Goal: Information Seeking & Learning: Learn about a topic

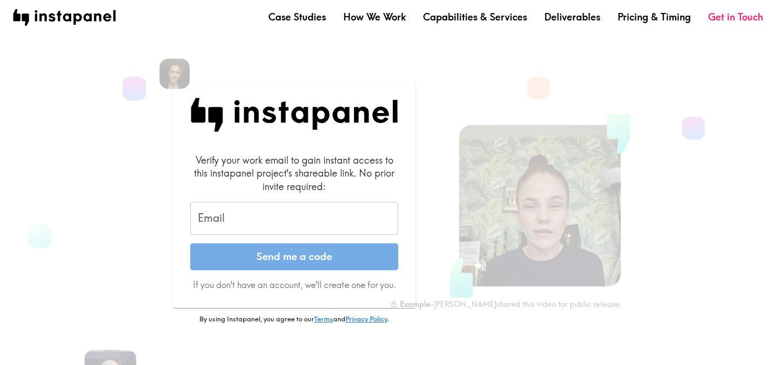
click at [254, 232] on input "Email" at bounding box center [294, 218] width 208 height 33
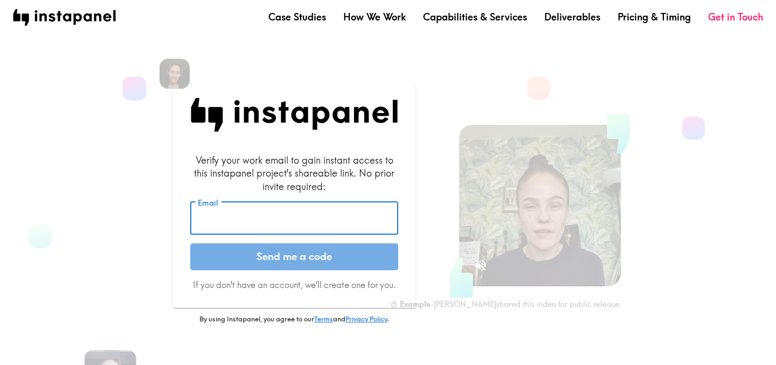
click at [254, 232] on input "Email" at bounding box center [294, 218] width 208 height 33
type input "a"
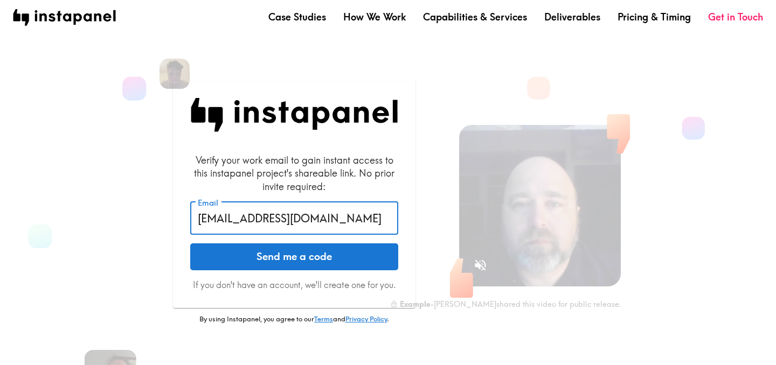
type input "[EMAIL_ADDRESS][DOMAIN_NAME]"
click at [190, 244] on button "Send me a code" at bounding box center [294, 257] width 208 height 27
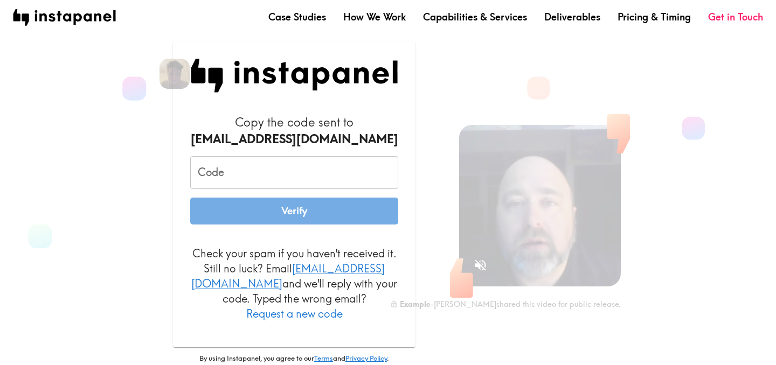
click at [301, 182] on input "Code" at bounding box center [294, 172] width 208 height 33
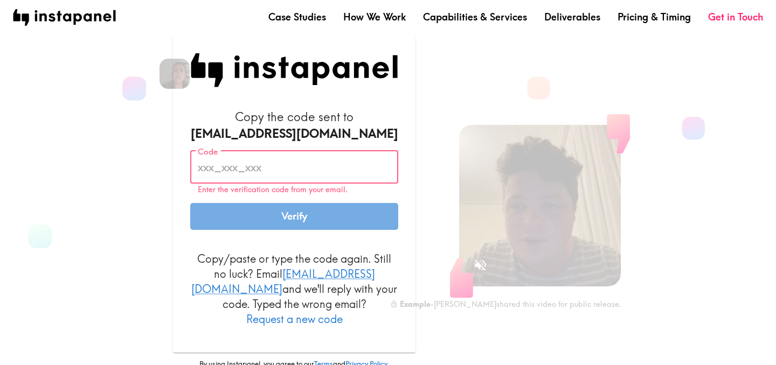
click at [243, 168] on input "Code" at bounding box center [294, 167] width 208 height 33
paste input "Bp2_JbJ_Fyq"
type input "Bp2_JbJ_Fyq"
click at [303, 225] on button "Verify" at bounding box center [294, 216] width 208 height 27
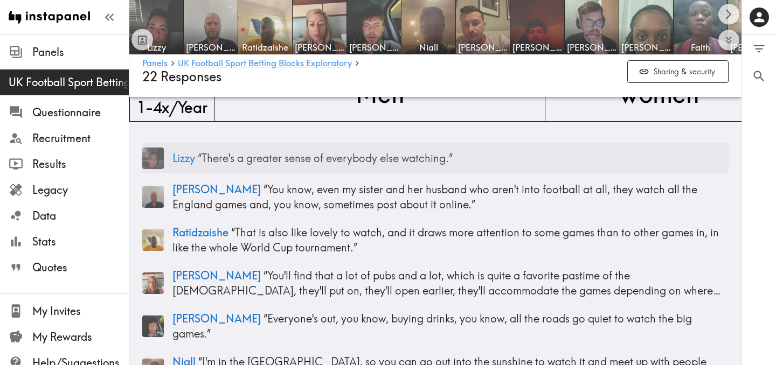
scroll to position [190, 0]
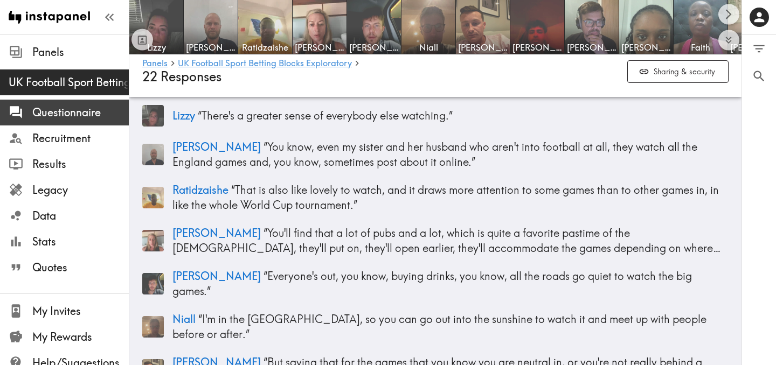
click at [98, 112] on span "Questionnaire" at bounding box center [80, 112] width 96 height 15
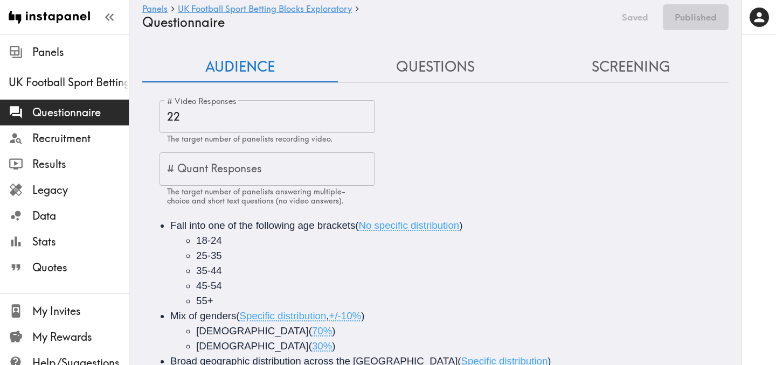
click at [449, 67] on button "Questions" at bounding box center [436, 67] width 196 height 31
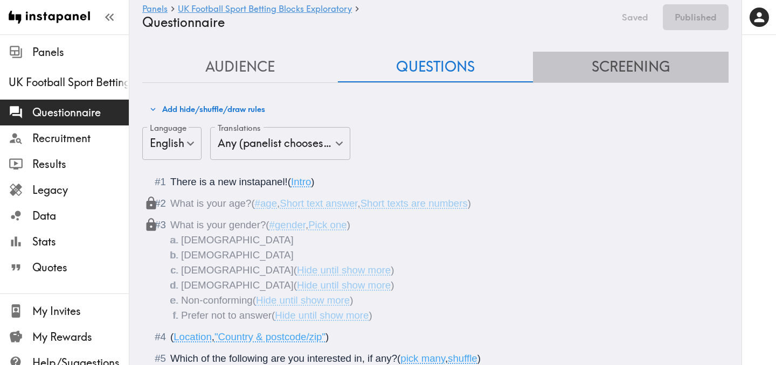
click at [639, 62] on button "Screening" at bounding box center [631, 67] width 196 height 31
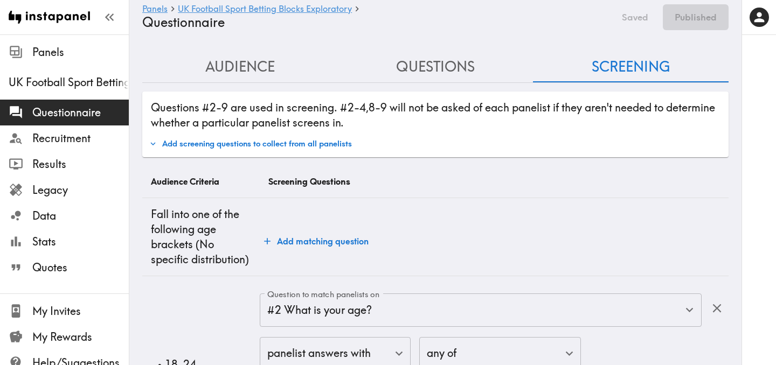
scroll to position [174, 0]
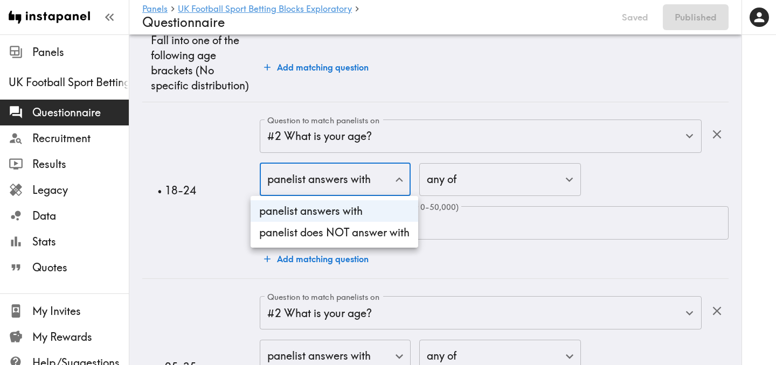
click at [403, 183] on div at bounding box center [388, 182] width 776 height 365
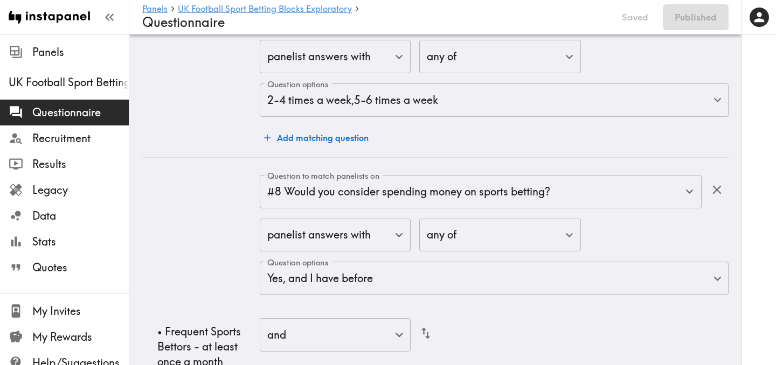
scroll to position [5275, 0]
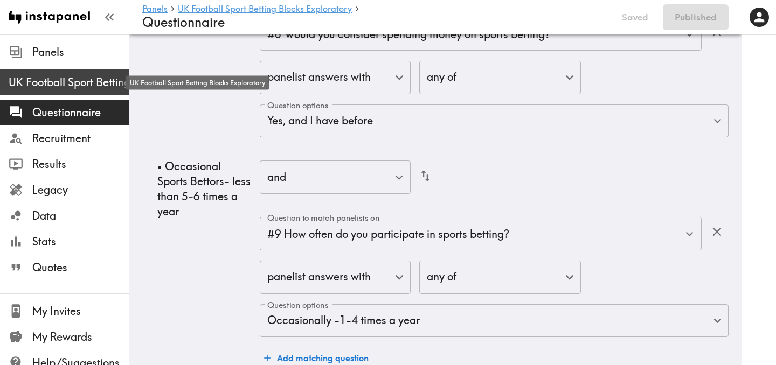
click at [70, 86] on span "UK Football Sport Betting Blocks Exploratory" at bounding box center [69, 82] width 120 height 15
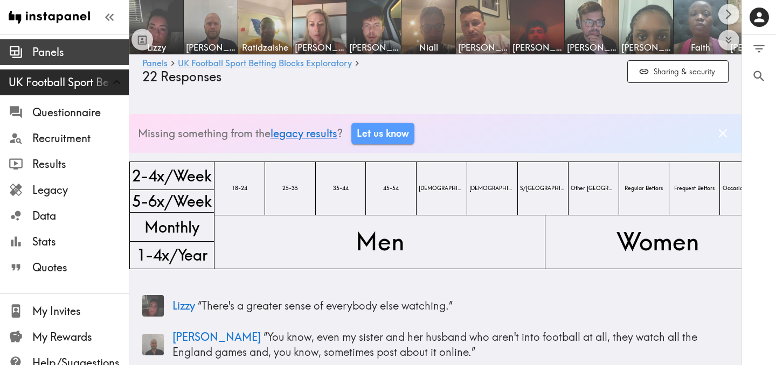
click at [51, 54] on span "Panels" at bounding box center [80, 52] width 96 height 15
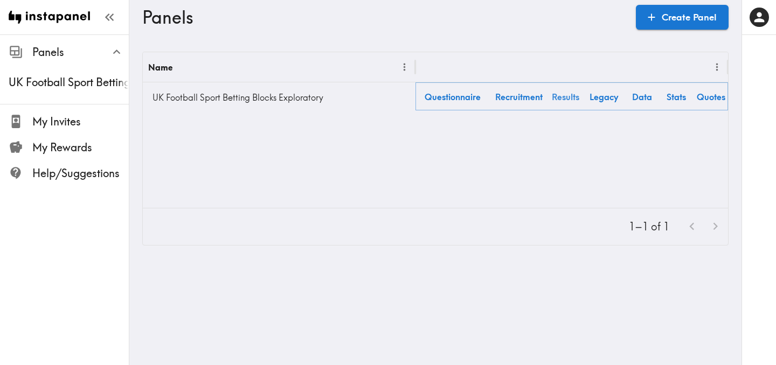
click at [568, 93] on link "Results" at bounding box center [565, 96] width 34 height 27
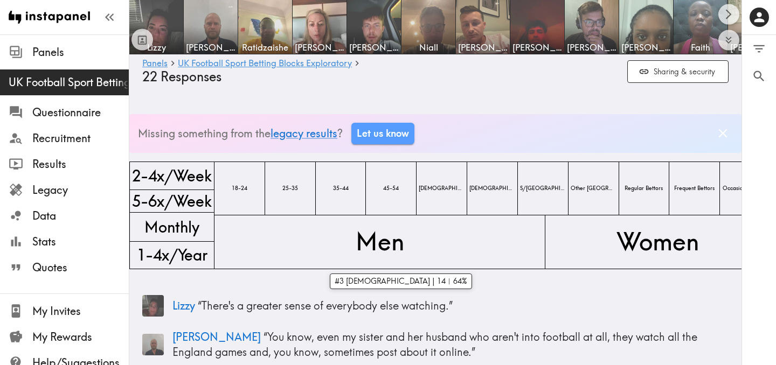
click at [363, 247] on span "Men" at bounding box center [380, 242] width 53 height 38
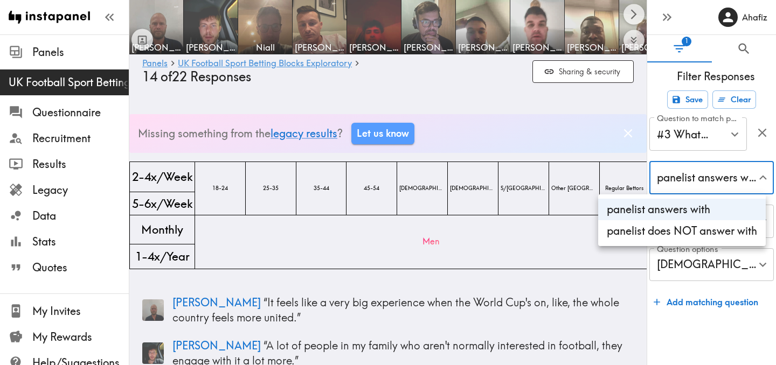
click at [764, 182] on div at bounding box center [388, 182] width 776 height 365
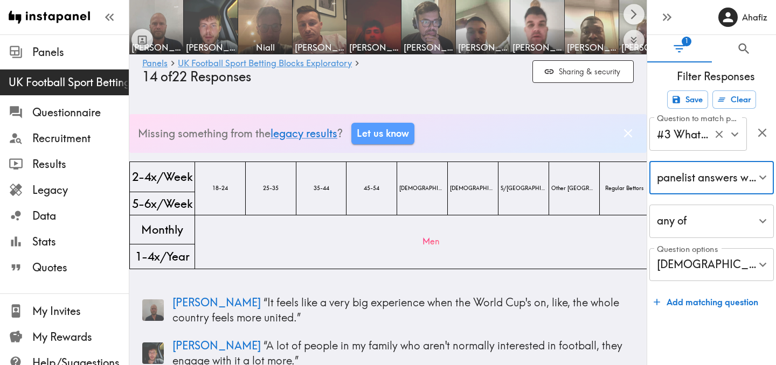
click at [732, 142] on button "Open" at bounding box center [734, 134] width 17 height 17
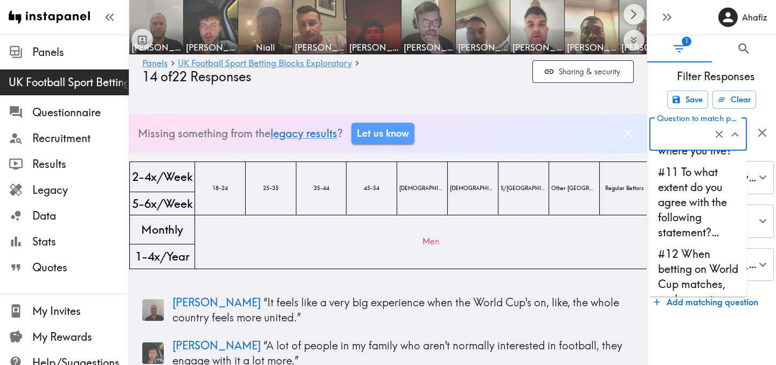
scroll to position [621, 0]
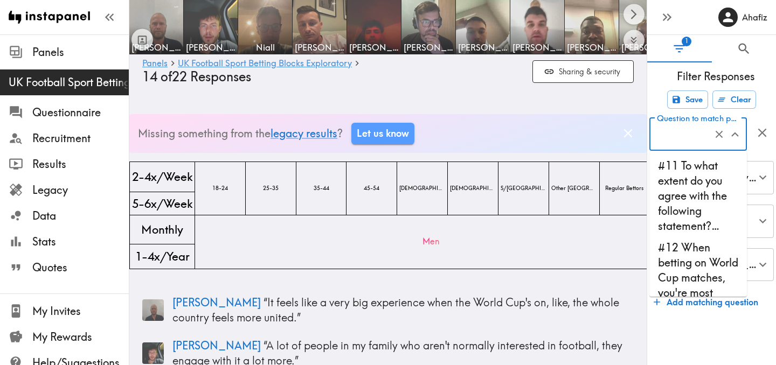
click at [696, 212] on li "#11 To what extent do you agree with the following statement?…" at bounding box center [698, 196] width 98 height 82
type input "#11 To what extent do you agree with the following statement?…"
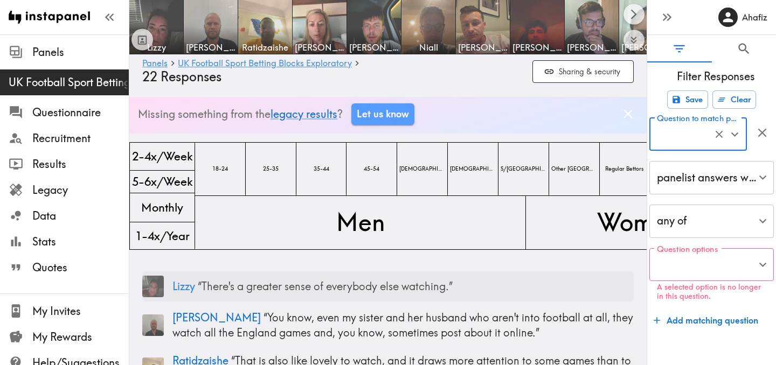
scroll to position [22, 0]
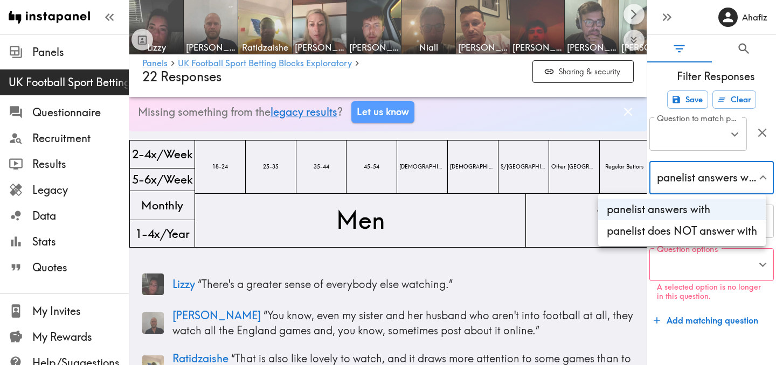
scroll to position [0, 0]
click at [695, 205] on li "panelist answers with" at bounding box center [682, 210] width 168 height 22
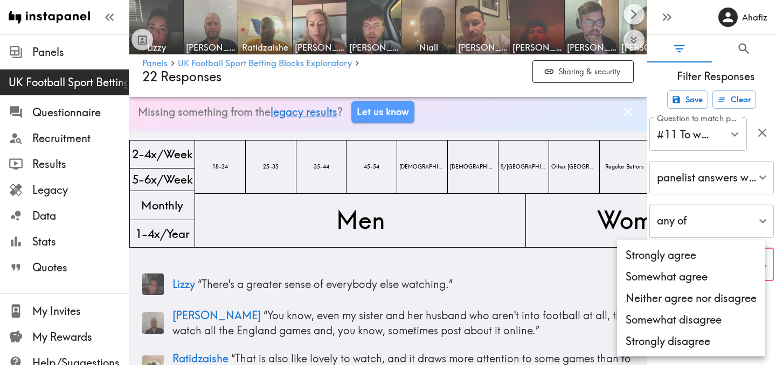
click at [543, 300] on div at bounding box center [388, 182] width 776 height 365
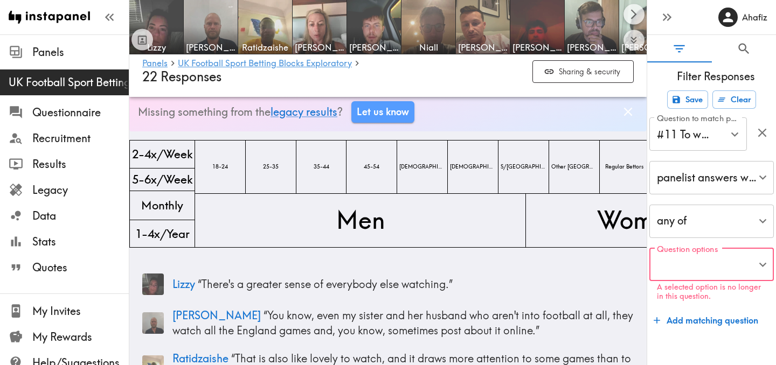
scroll to position [74, 0]
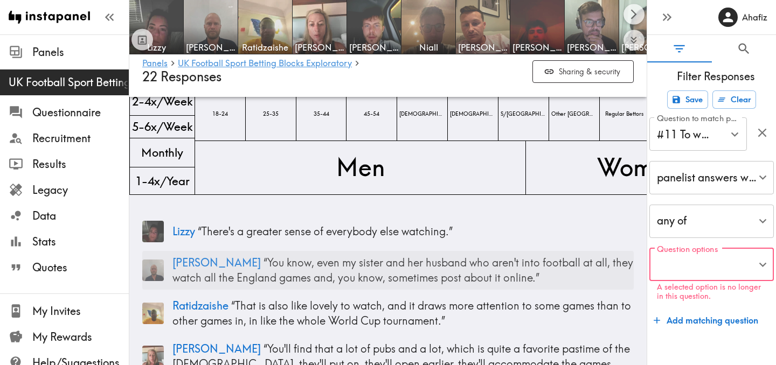
click at [331, 275] on p "[PERSON_NAME] “ You know, even my sister and her husband who aren't into footba…" at bounding box center [402, 270] width 461 height 30
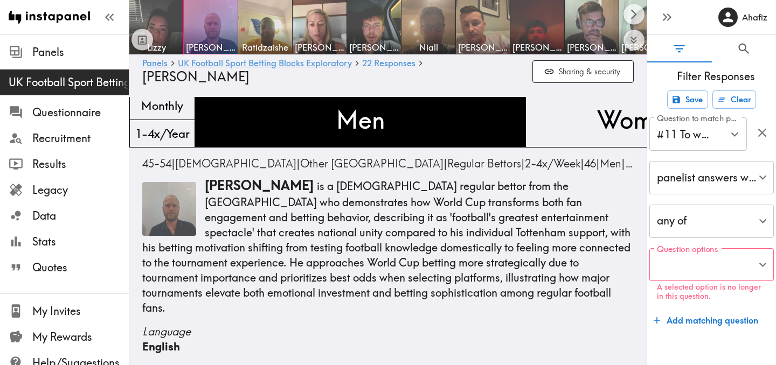
scroll to position [1913, 0]
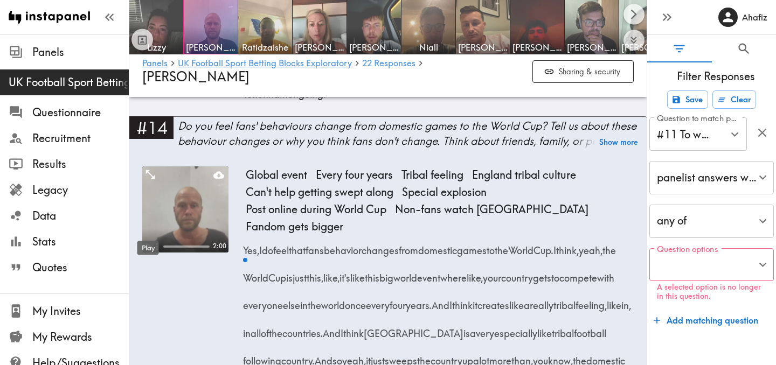
click at [149, 240] on icon "Play" at bounding box center [148, 247] width 14 height 14
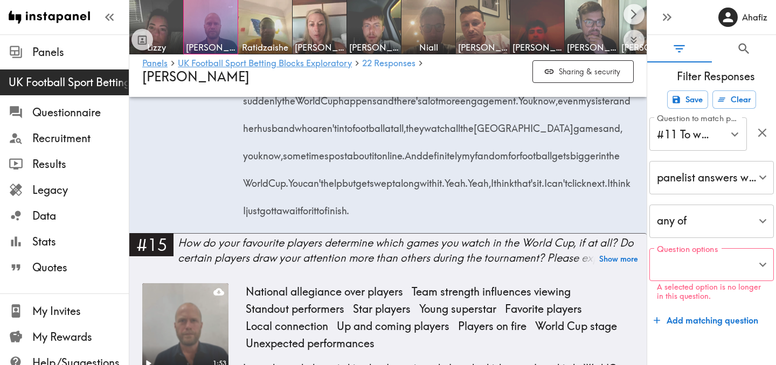
scroll to position [2286, 0]
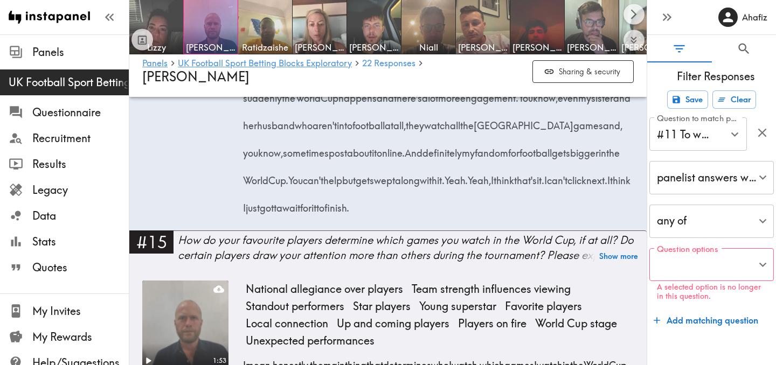
scroll to position [74, 0]
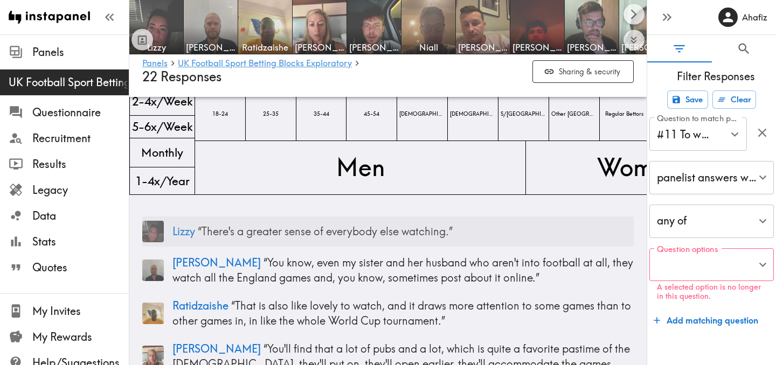
click at [328, 234] on p "[PERSON_NAME] “ There's a greater sense of everybody else watching. ”" at bounding box center [402, 231] width 461 height 15
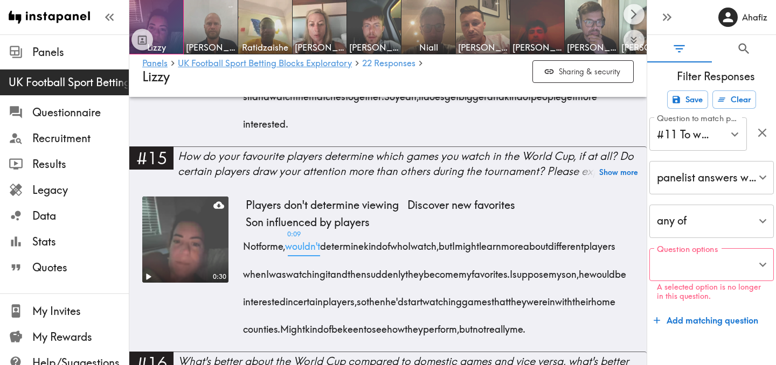
scroll to position [1892, 0]
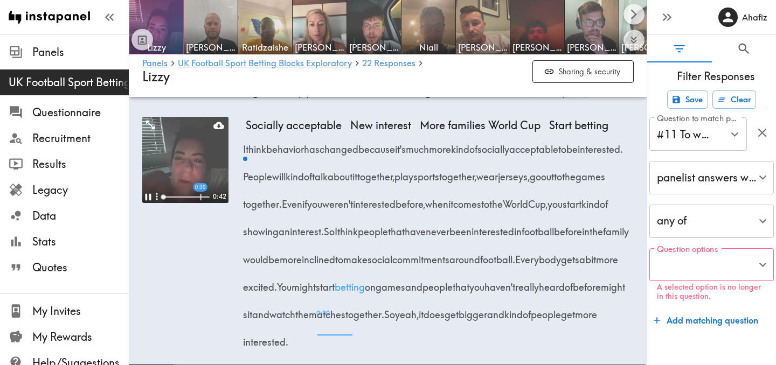
scroll to position [1625, 0]
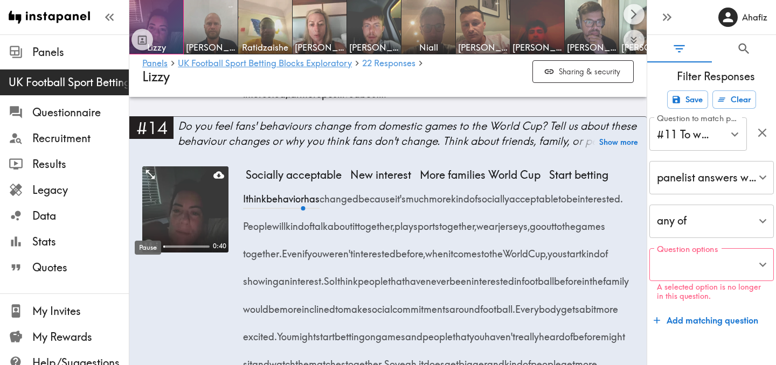
click at [148, 239] on icon "Pause" at bounding box center [148, 246] width 14 height 14
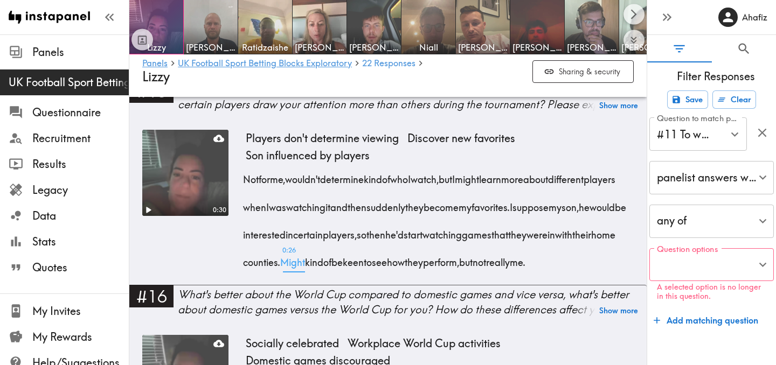
scroll to position [1959, 0]
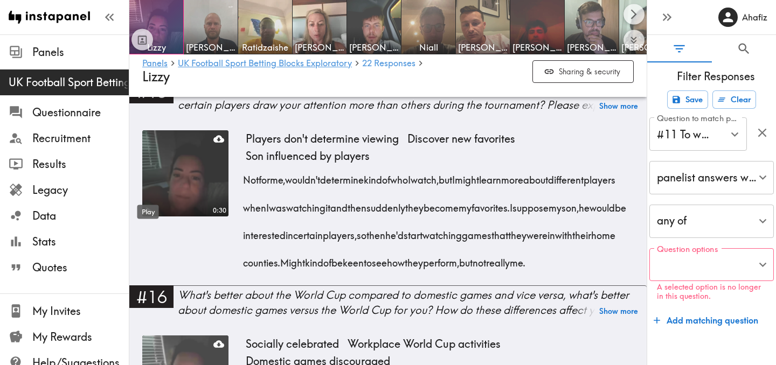
click at [147, 198] on div "Play" at bounding box center [148, 209] width 24 height 23
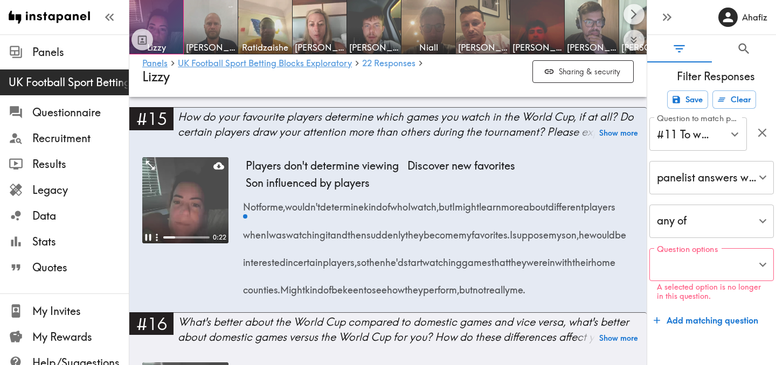
scroll to position [1933, 0]
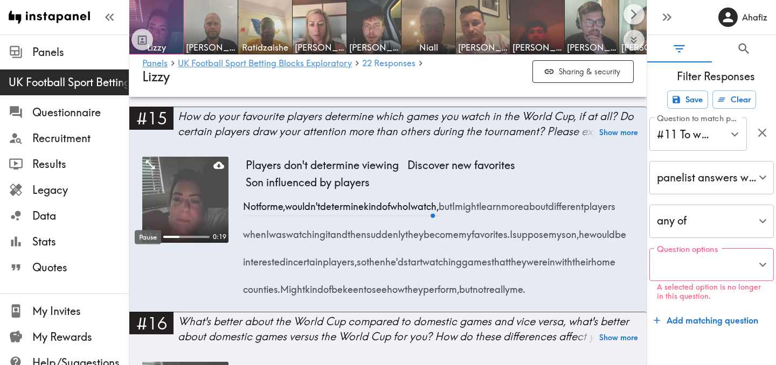
click at [148, 224] on div "Pause" at bounding box center [148, 234] width 29 height 23
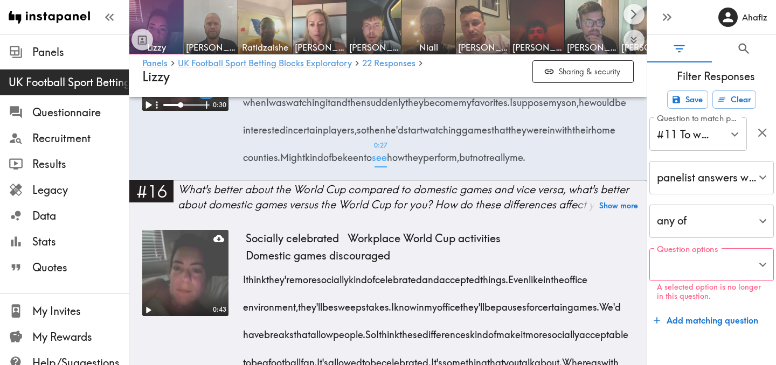
scroll to position [2103, 0]
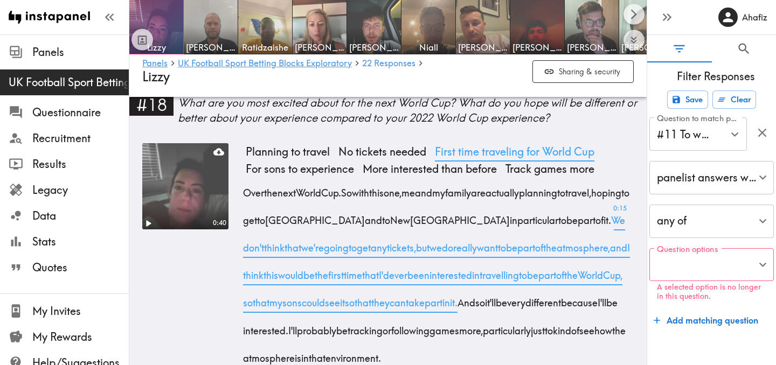
scroll to position [2744, 0]
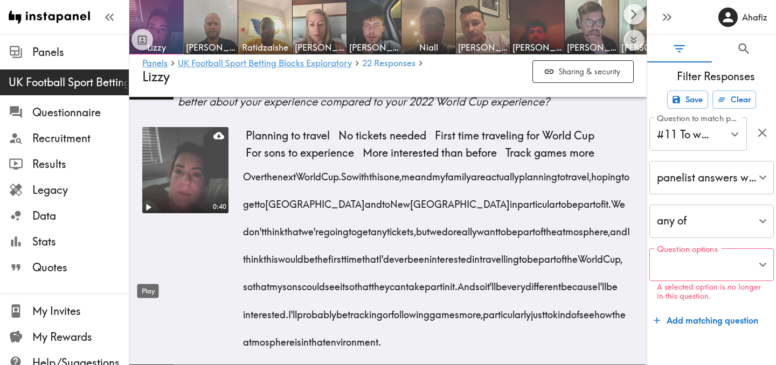
click at [147, 277] on div "Play" at bounding box center [148, 288] width 24 height 23
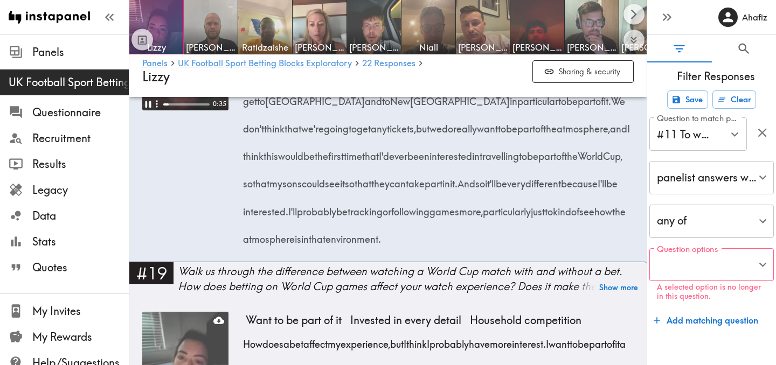
scroll to position [2849, 0]
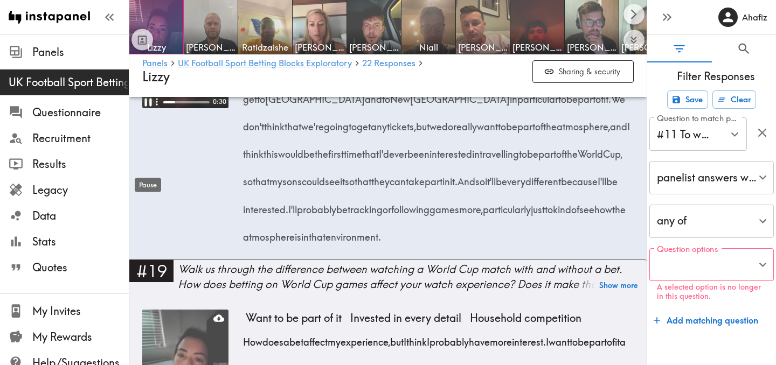
click at [148, 171] on div "Pause" at bounding box center [148, 182] width 29 height 23
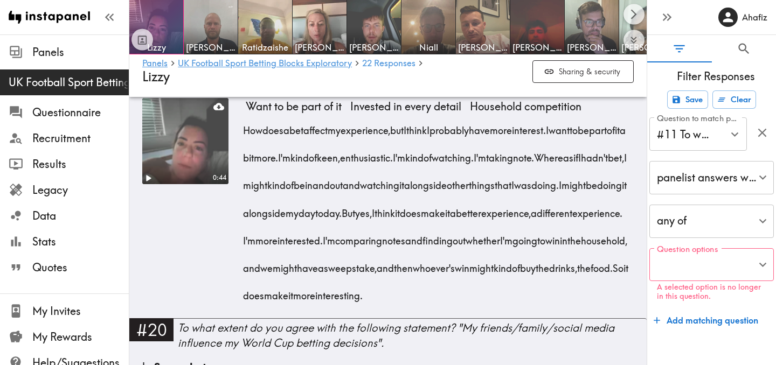
scroll to position [3062, 0]
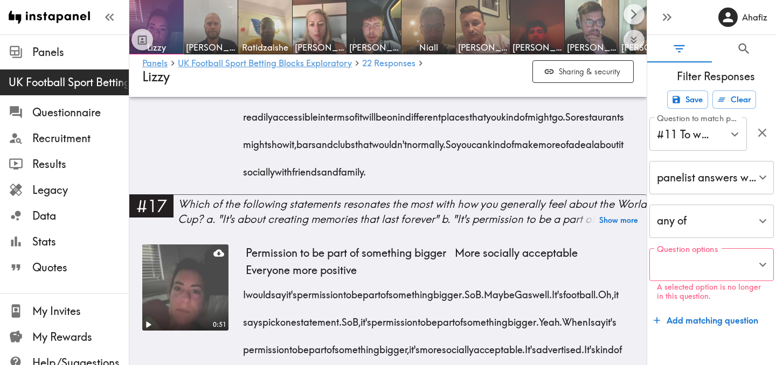
scroll to position [1951, 0]
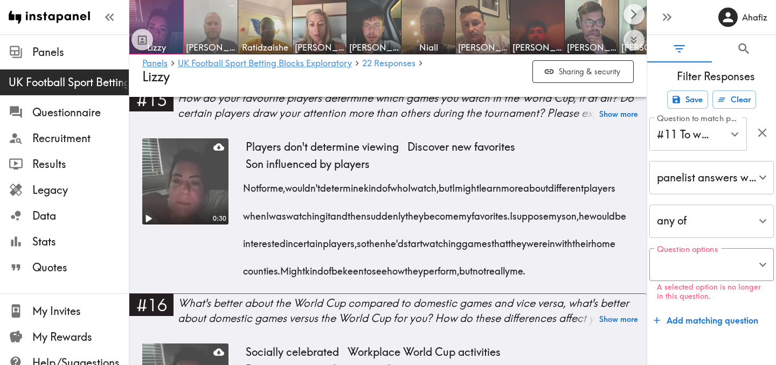
click at [213, 25] on img at bounding box center [211, 27] width 57 height 57
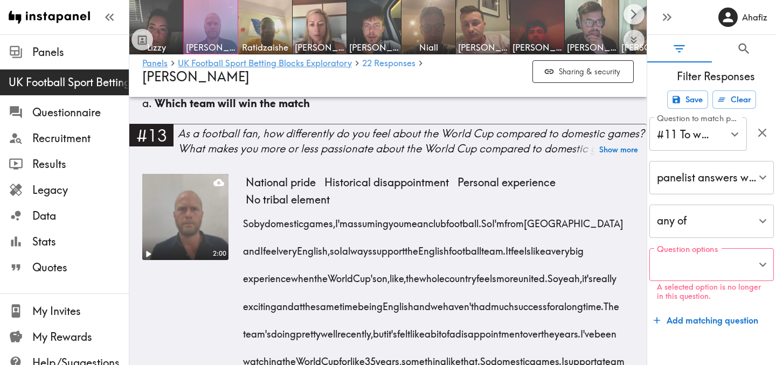
scroll to position [1371, 0]
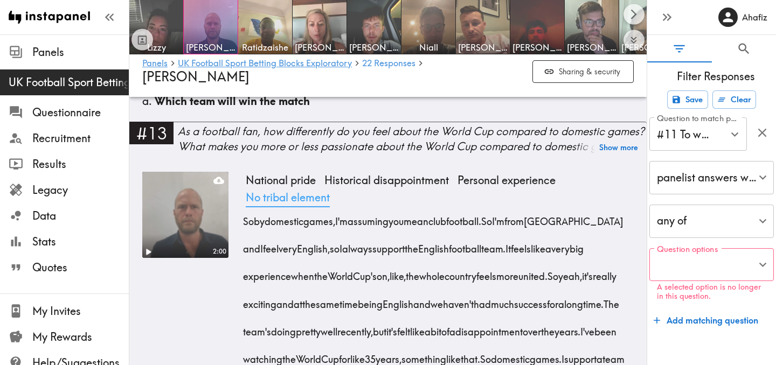
click at [274, 189] on span "No tribal element" at bounding box center [287, 197] width 93 height 17
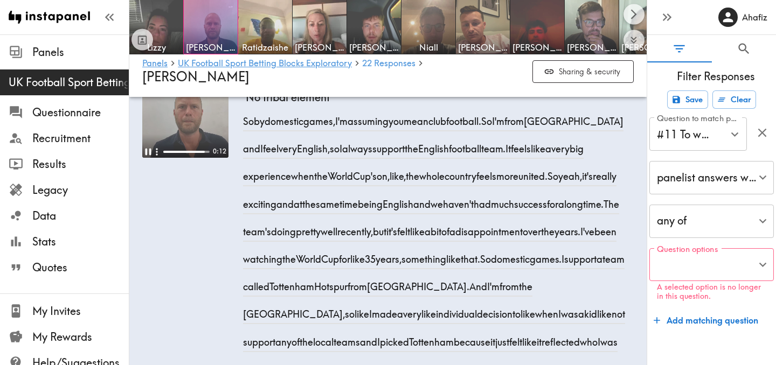
scroll to position [1367, 0]
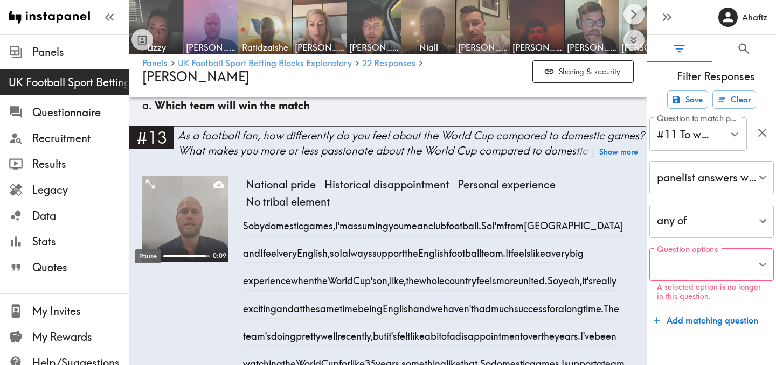
click at [147, 244] on div "Pause" at bounding box center [148, 253] width 29 height 23
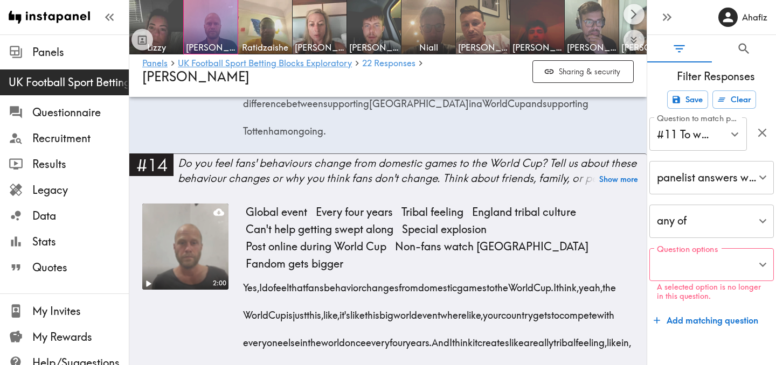
scroll to position [1878, 0]
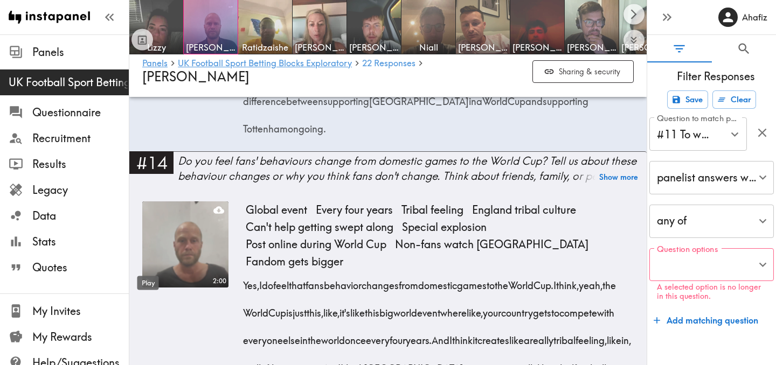
click at [147, 269] on div "Play" at bounding box center [148, 280] width 24 height 23
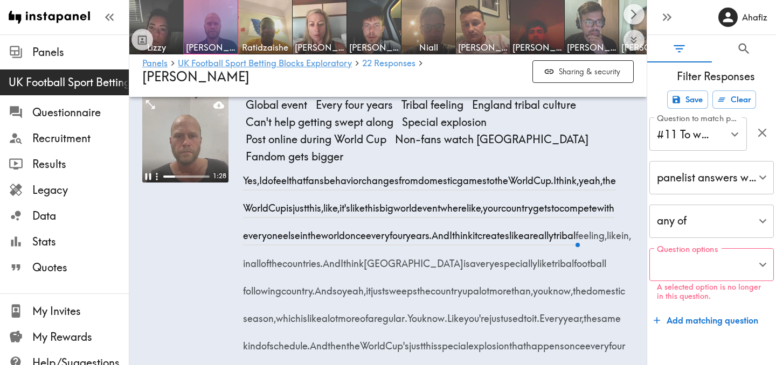
scroll to position [1928, 0]
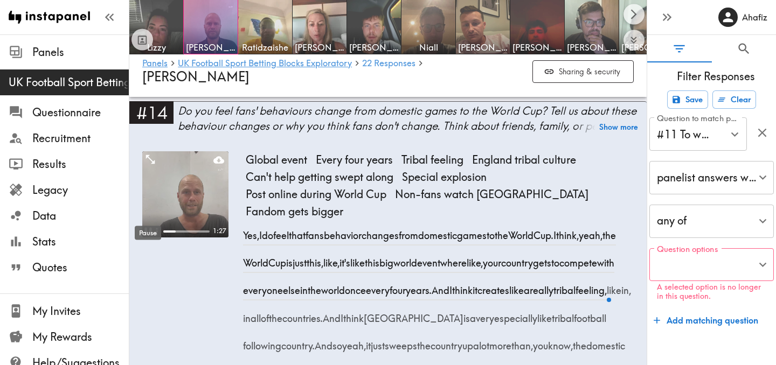
click at [148, 225] on icon "Pause" at bounding box center [148, 232] width 14 height 14
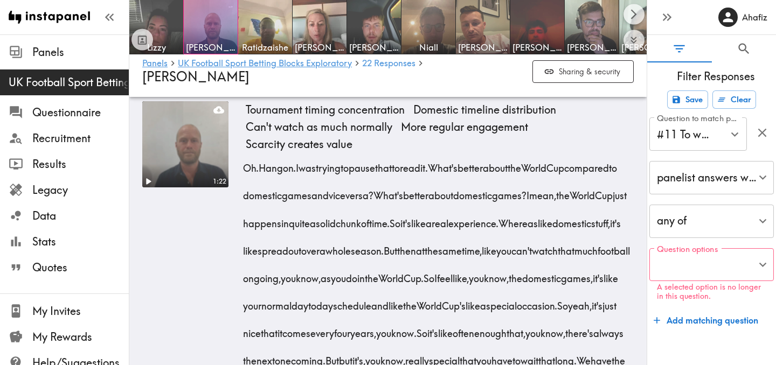
scroll to position [2982, 0]
click at [151, 197] on div "Play" at bounding box center [148, 207] width 24 height 23
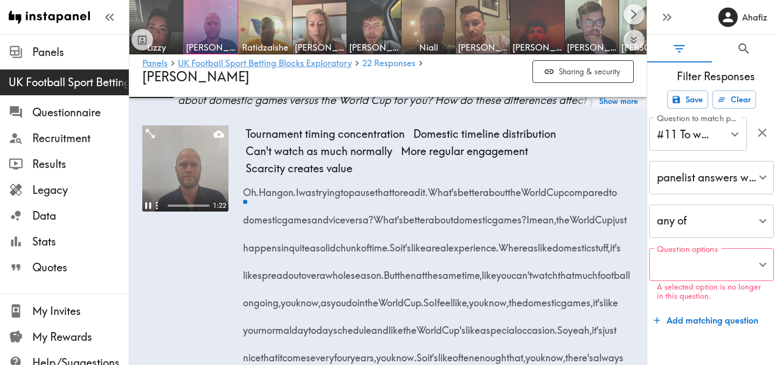
scroll to position [2944, 0]
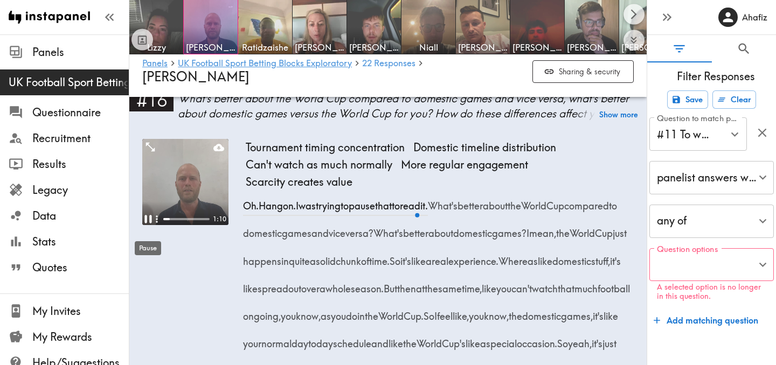
click at [148, 226] on icon "Pause" at bounding box center [148, 219] width 14 height 14
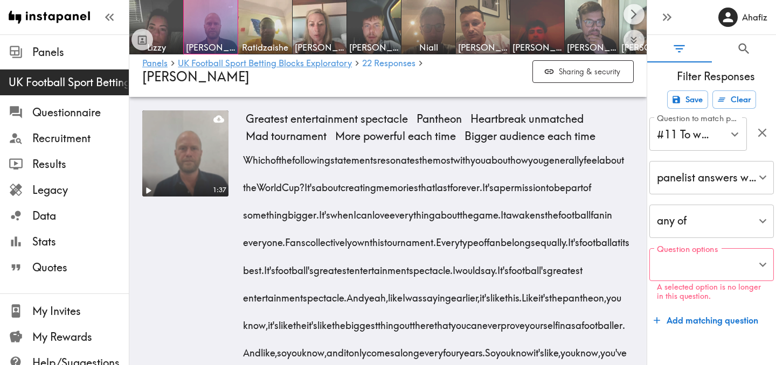
scroll to position [3346, 0]
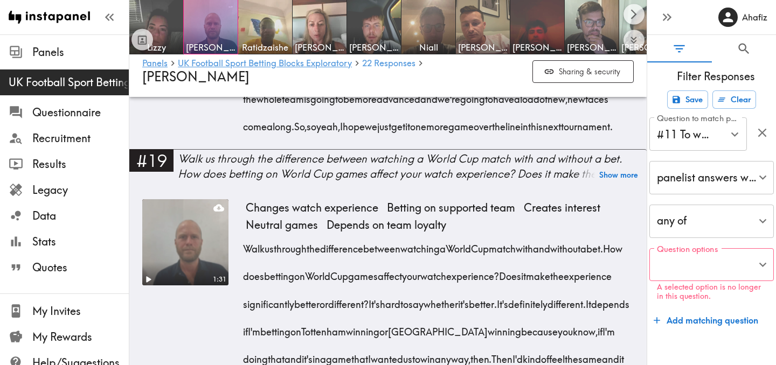
scroll to position [4100, 0]
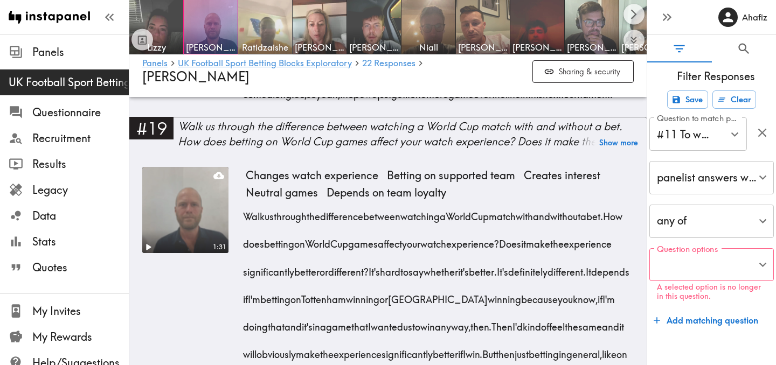
click at [258, 22] on img at bounding box center [265, 27] width 57 height 57
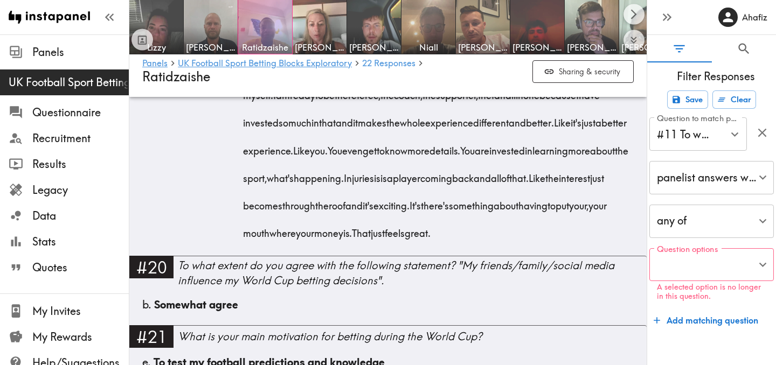
scroll to position [4101, 0]
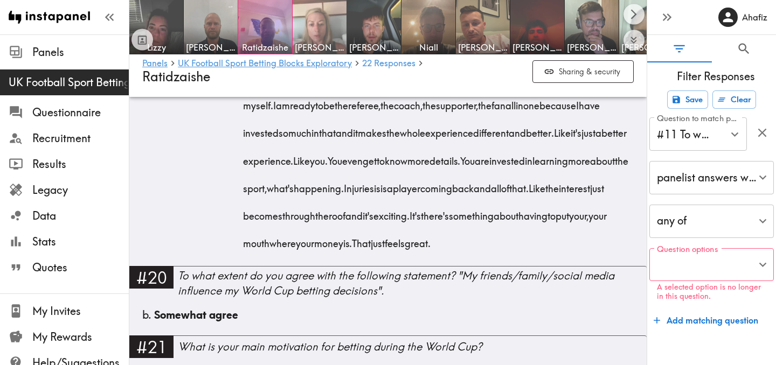
click at [317, 39] on img at bounding box center [320, 27] width 57 height 57
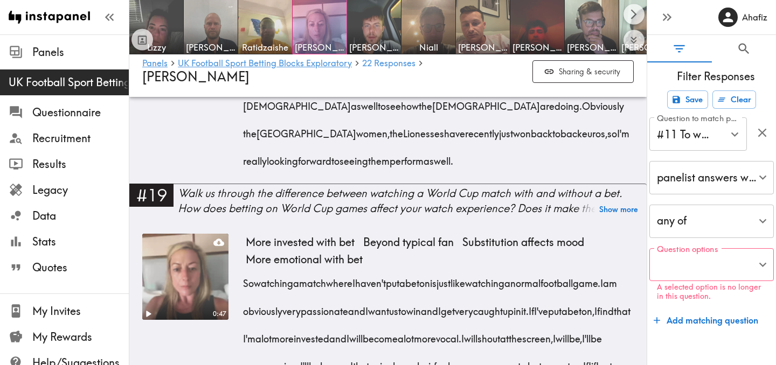
scroll to position [3460, 0]
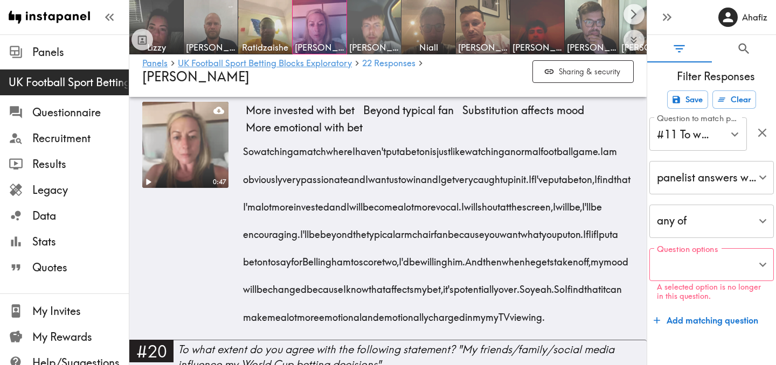
click at [361, 28] on img at bounding box center [374, 27] width 57 height 57
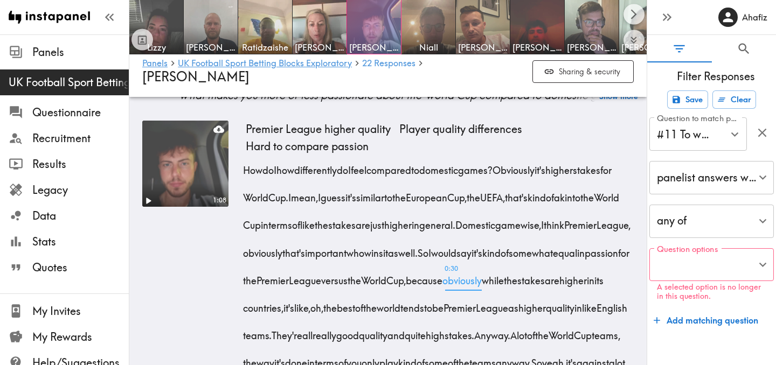
scroll to position [1465, 0]
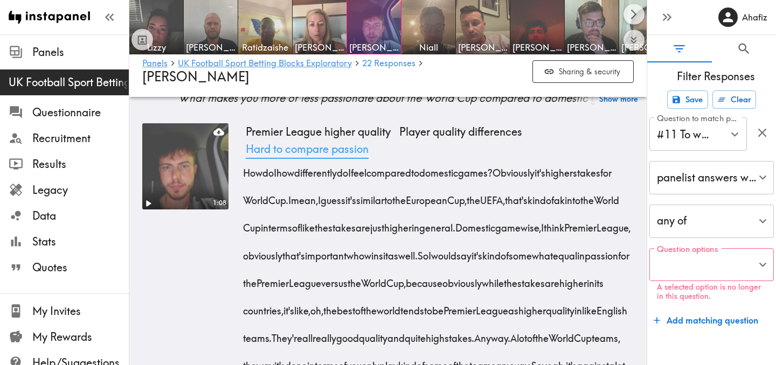
click at [343, 152] on span "Hard to compare passion" at bounding box center [306, 149] width 131 height 17
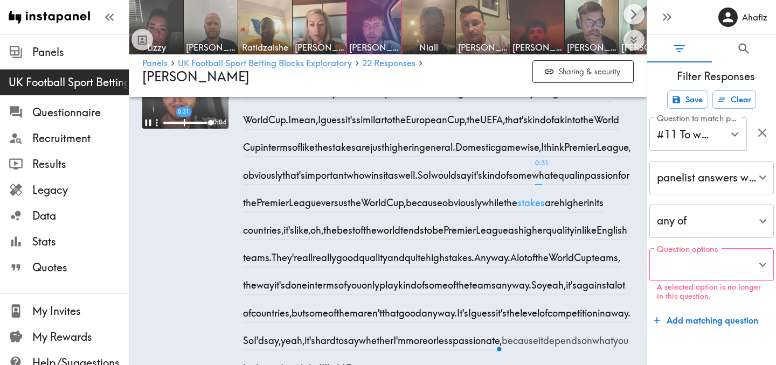
scroll to position [1546, 0]
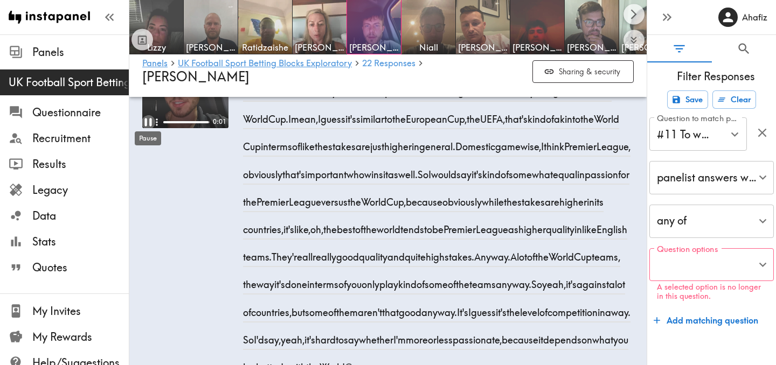
click at [148, 122] on icon "Pause" at bounding box center [148, 122] width 14 height 14
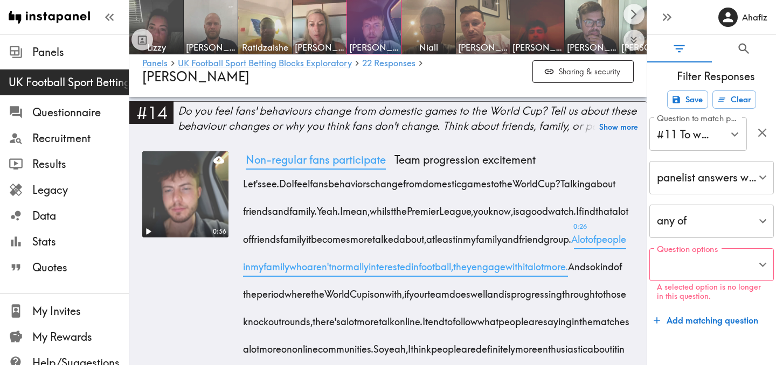
scroll to position [1836, 0]
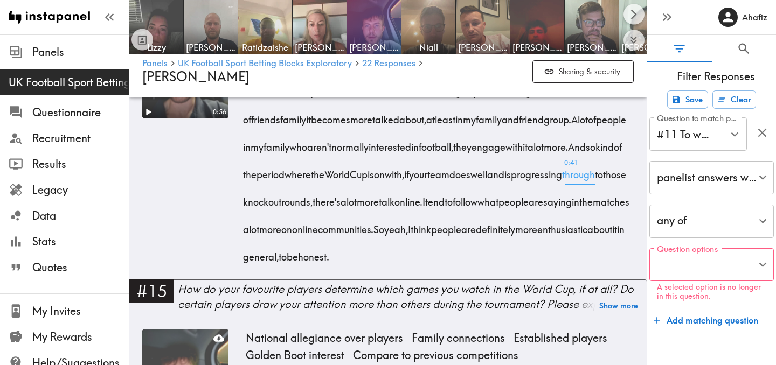
scroll to position [2104, 0]
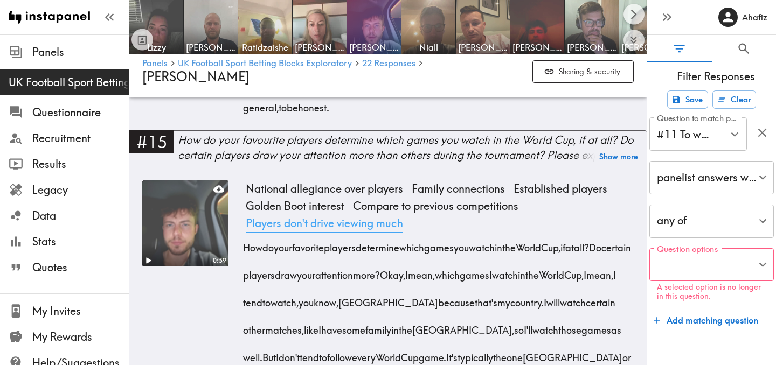
click at [377, 232] on span "Players don't drive viewing much" at bounding box center [324, 223] width 166 height 17
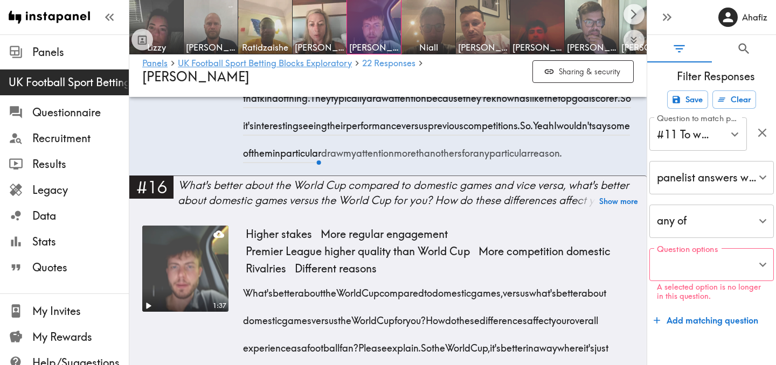
scroll to position [2444, 0]
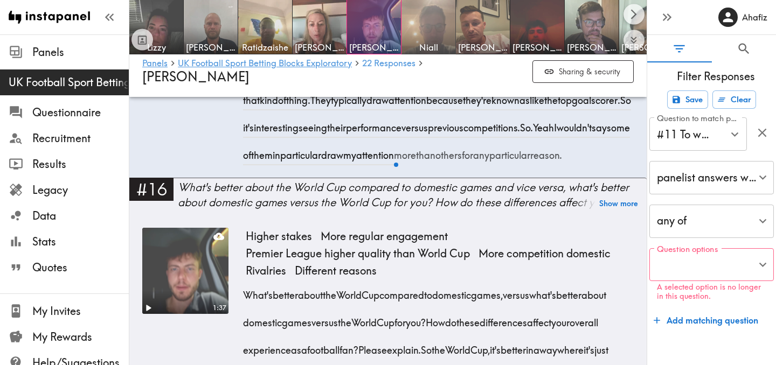
click at [434, 34] on img at bounding box center [428, 27] width 57 height 57
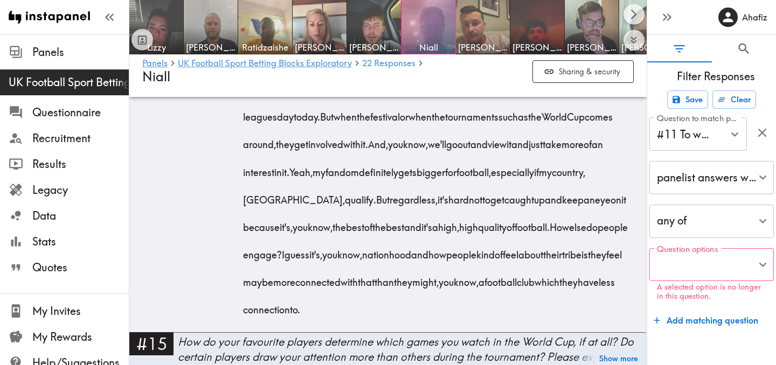
scroll to position [1694, 0]
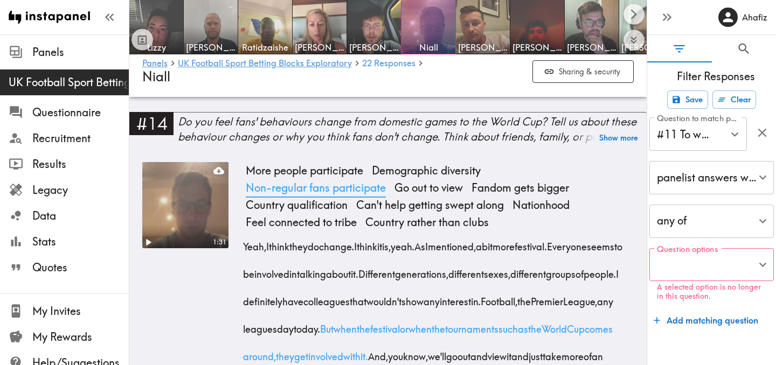
click at [364, 197] on span "Non-regular fans participate" at bounding box center [315, 187] width 149 height 17
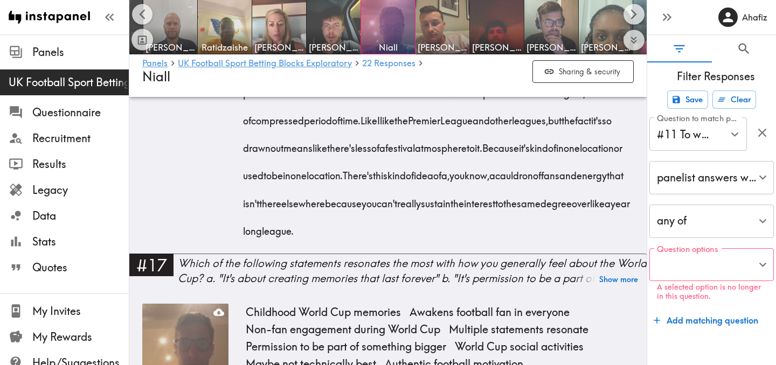
scroll to position [2917, 0]
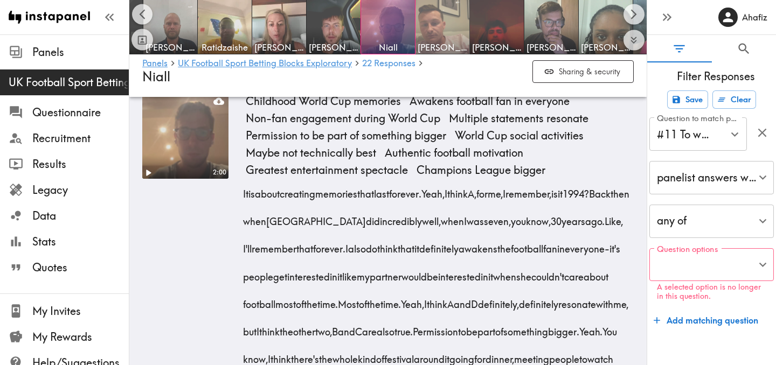
click at [429, 34] on img at bounding box center [442, 27] width 57 height 57
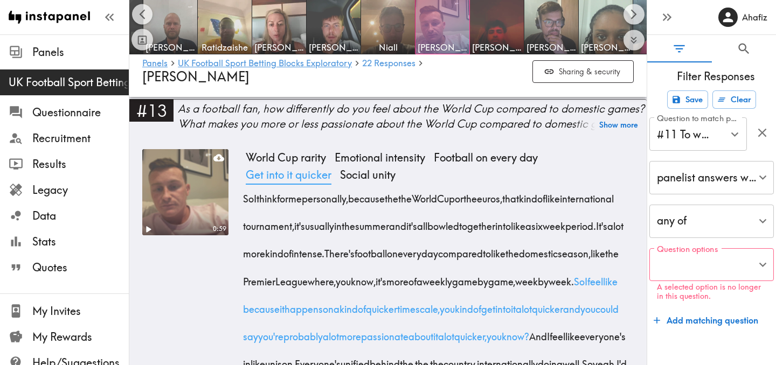
scroll to position [1621, 0]
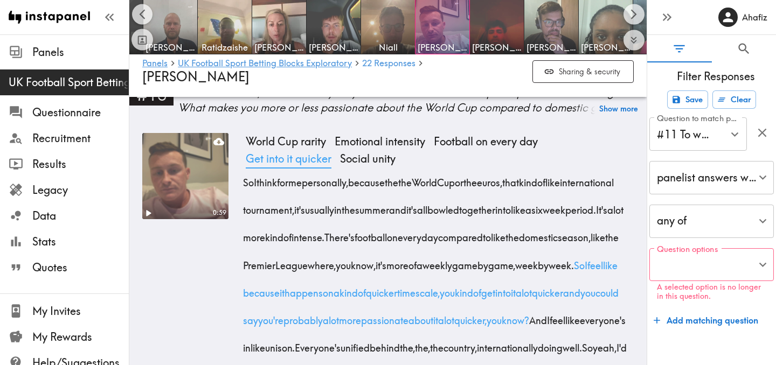
click at [289, 150] on span "Get into it quicker" at bounding box center [288, 158] width 94 height 17
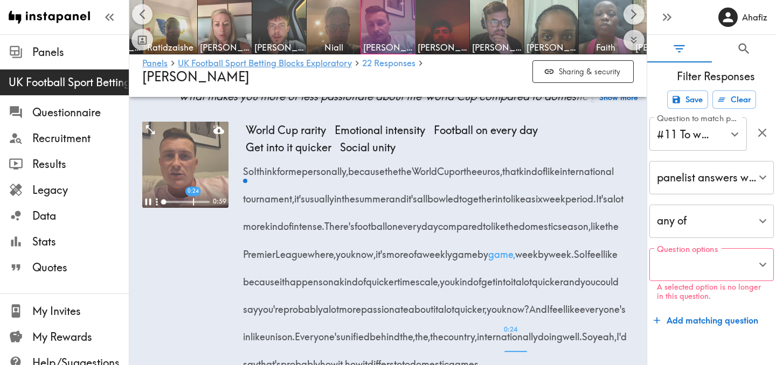
scroll to position [1537, 0]
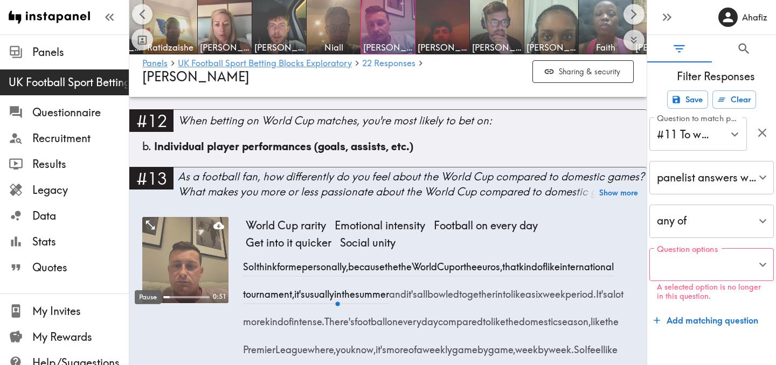
click at [149, 285] on div "Pause" at bounding box center [148, 294] width 29 height 23
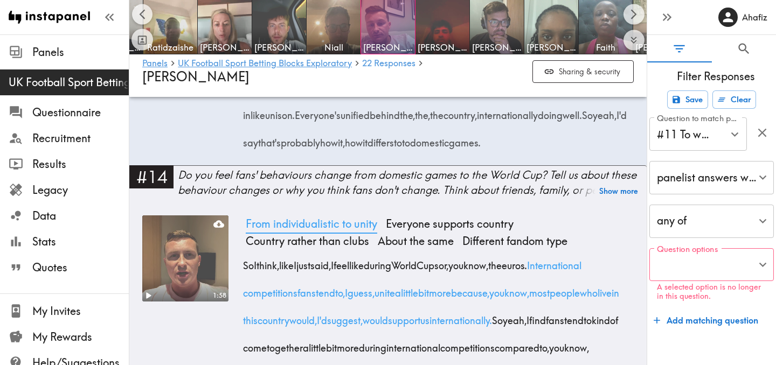
scroll to position [1856, 0]
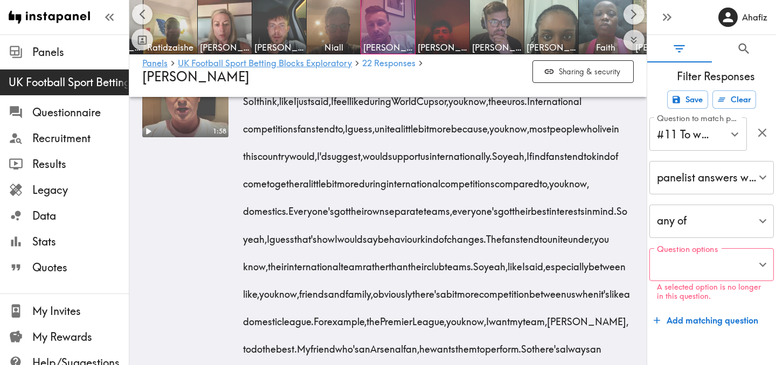
scroll to position [1917, 0]
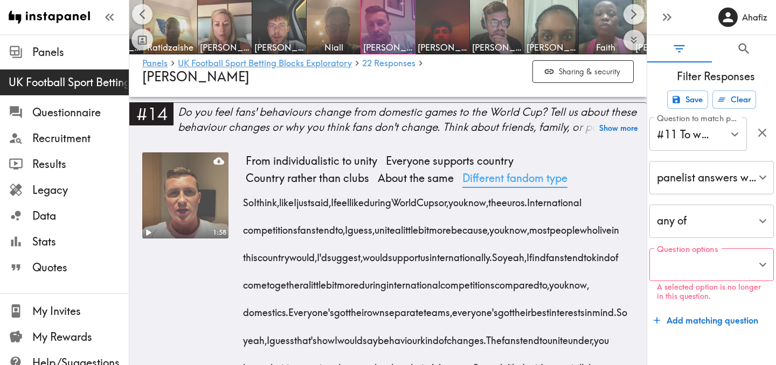
click at [504, 187] on span "Different fandom type" at bounding box center [515, 178] width 114 height 17
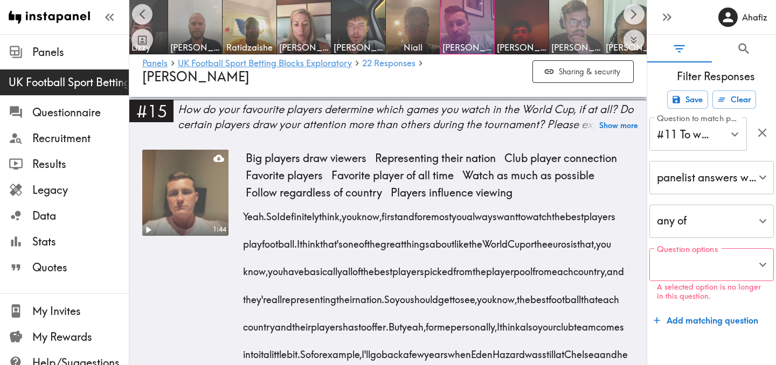
scroll to position [0, 3]
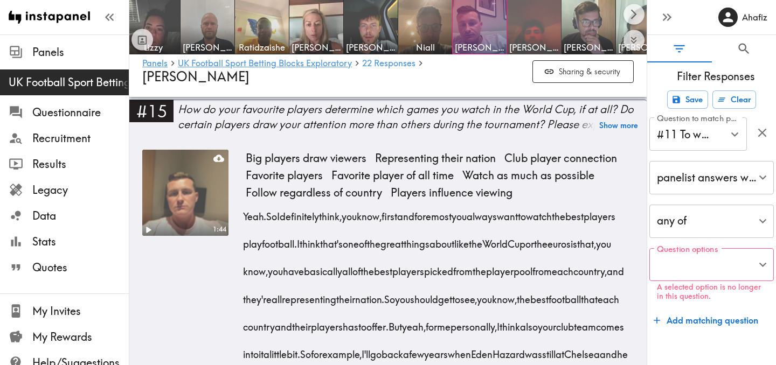
click at [524, 23] on img at bounding box center [534, 27] width 57 height 57
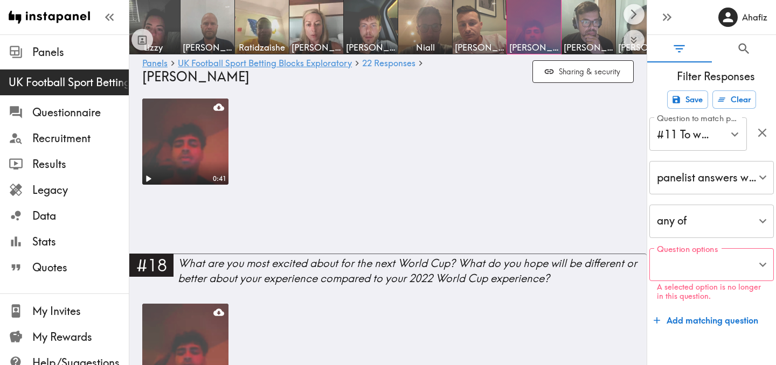
scroll to position [1736, 0]
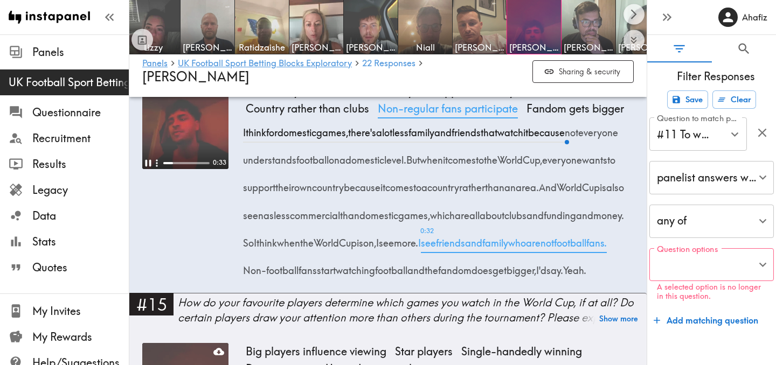
click at [497, 117] on span "Non-regular fans participate" at bounding box center [447, 108] width 149 height 17
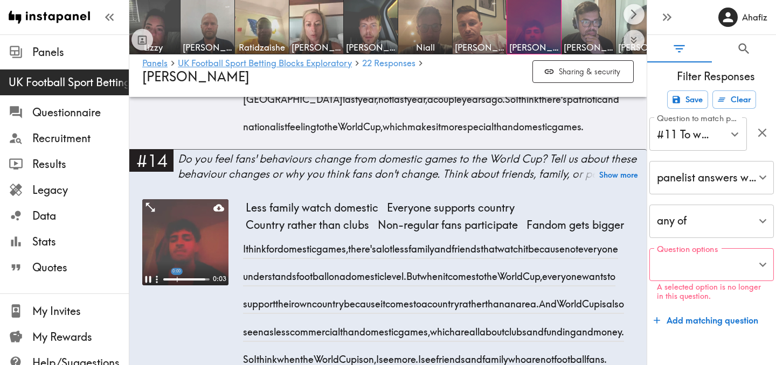
scroll to position [1365, 0]
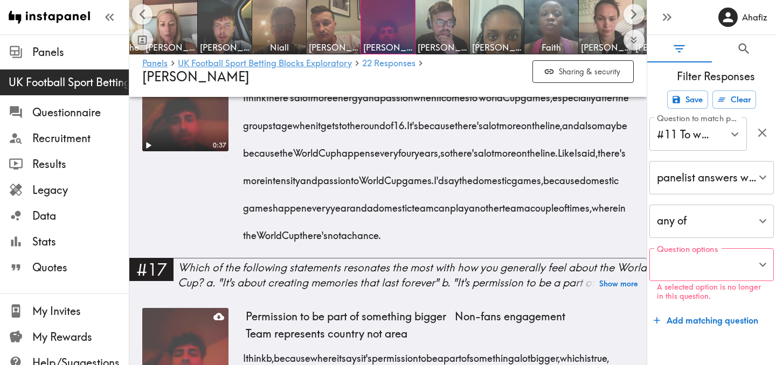
scroll to position [2277, 0]
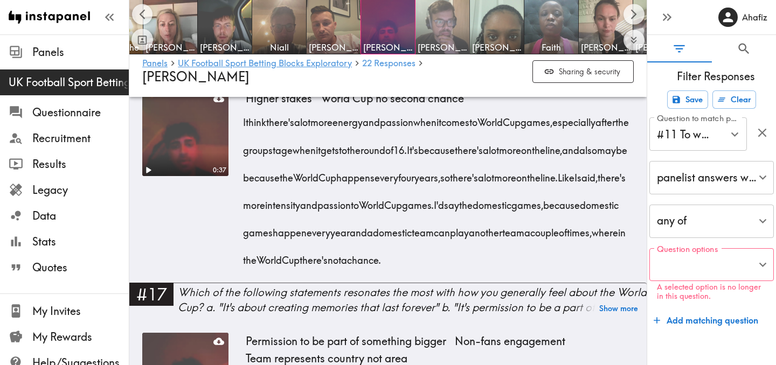
click at [428, 39] on img at bounding box center [442, 27] width 57 height 57
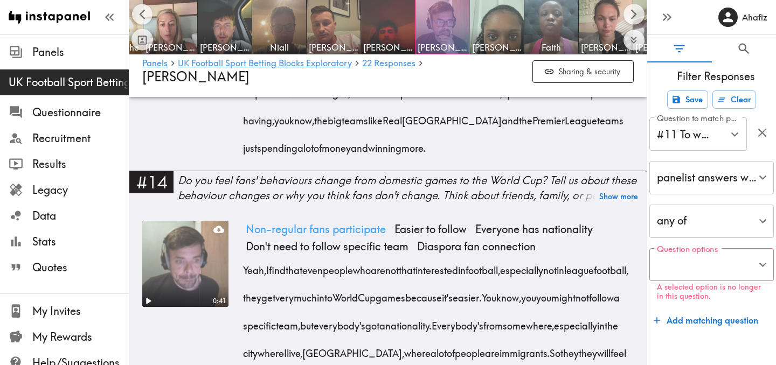
scroll to position [1706, 0]
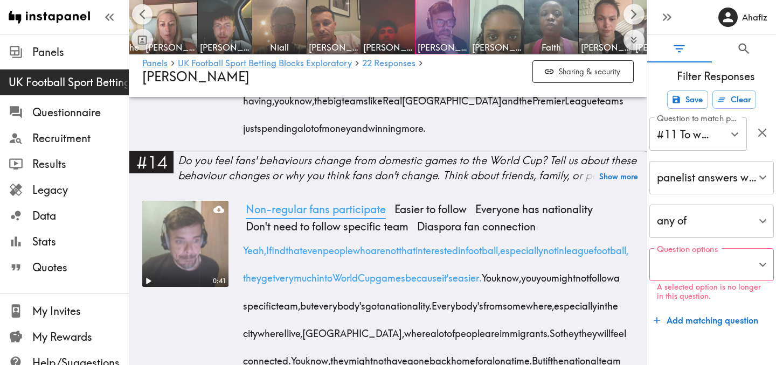
click at [329, 209] on span "Non-regular fans participate" at bounding box center [315, 209] width 149 height 17
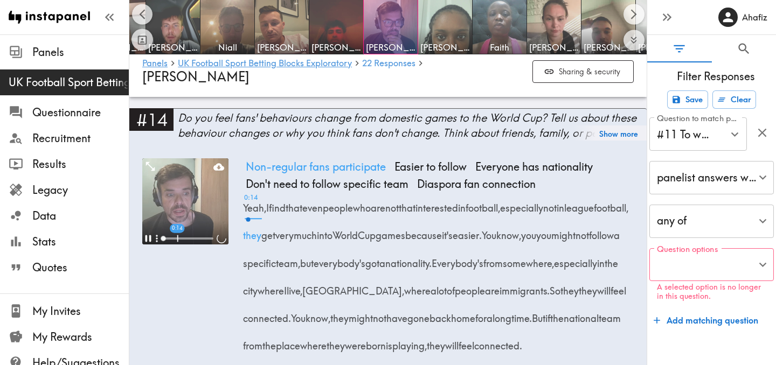
scroll to position [0, 204]
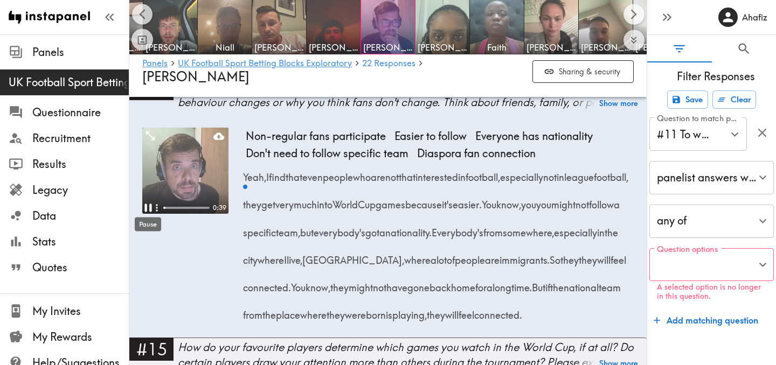
click at [147, 207] on icon "Pause" at bounding box center [147, 208] width 7 height 8
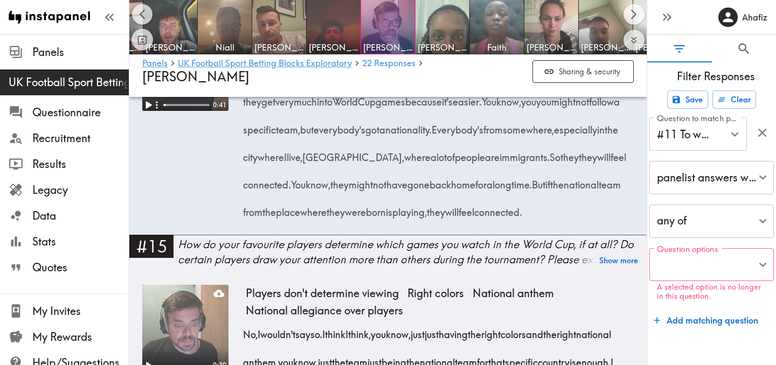
scroll to position [1895, 0]
